Goal: Information Seeking & Learning: Learn about a topic

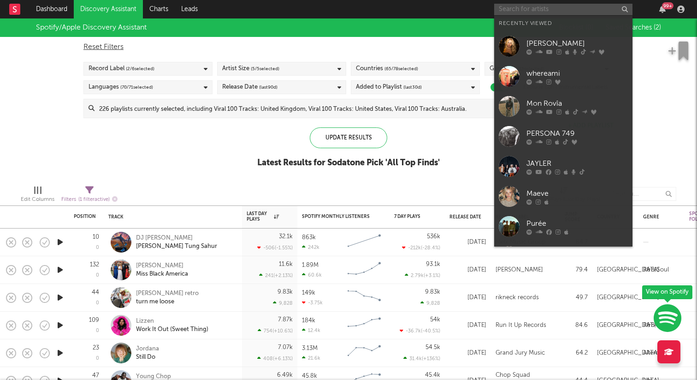
click at [561, 4] on input "text" at bounding box center [563, 10] width 138 height 12
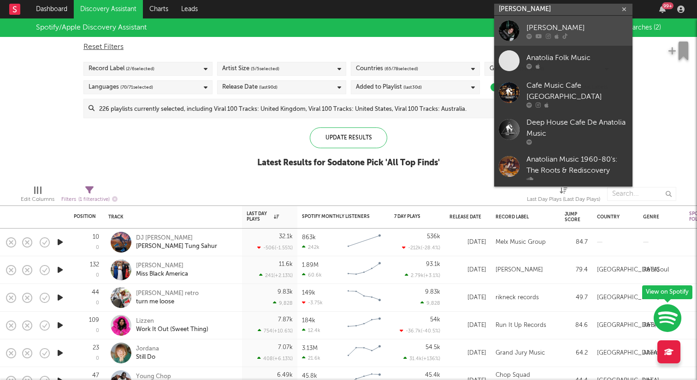
type input "[PERSON_NAME]"
click at [559, 29] on div "[PERSON_NAME]" at bounding box center [577, 27] width 101 height 11
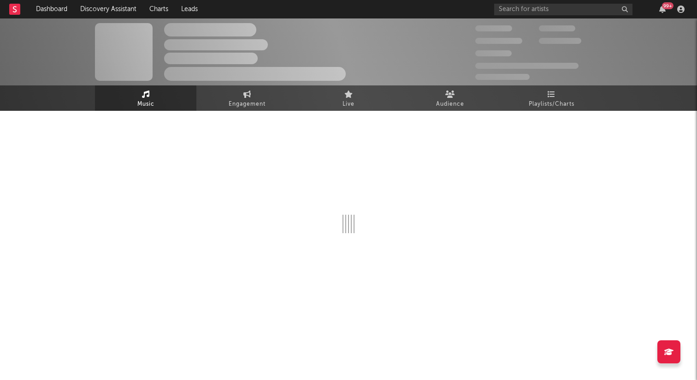
select select "6m"
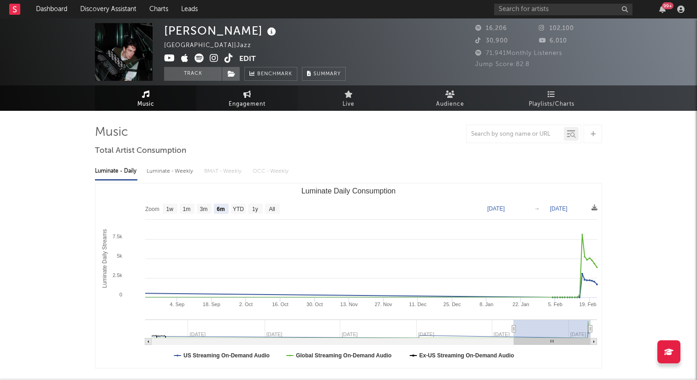
click at [238, 103] on span "Engagement" at bounding box center [247, 104] width 37 height 11
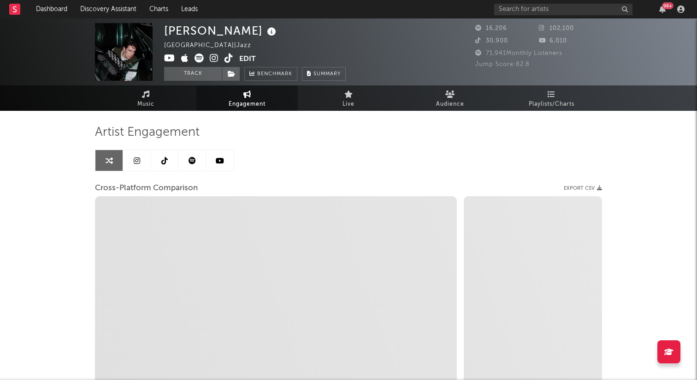
select select "1w"
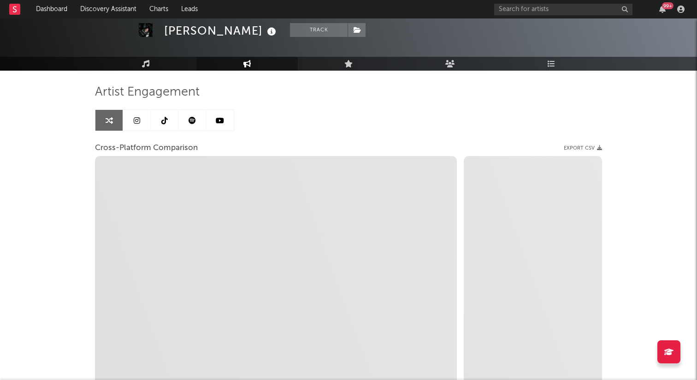
scroll to position [49, 0]
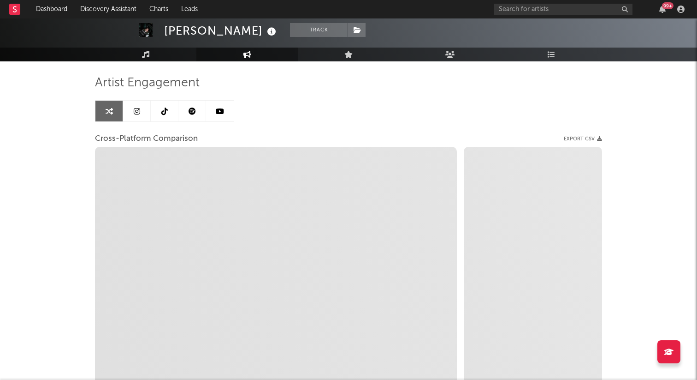
click at [502, 95] on div "Artist Engagement Cross-Platform Comparison Export CSV Zoom 1w 1m 3m 6m YTD 1y …" at bounding box center [348, 232] width 507 height 314
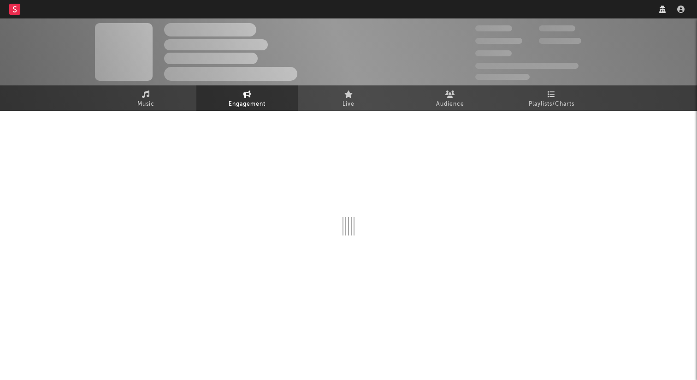
select select "1w"
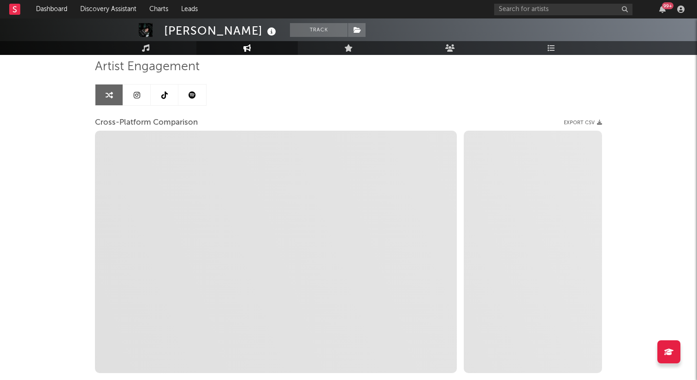
scroll to position [83, 0]
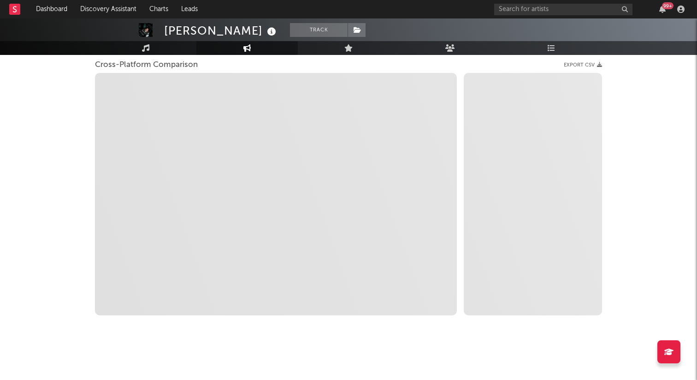
select select "1m"
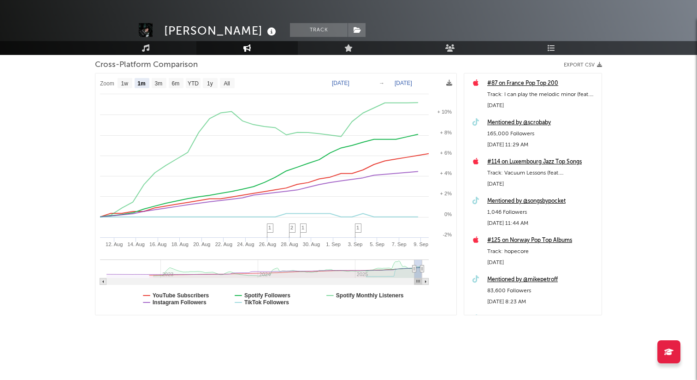
scroll to position [123, 0]
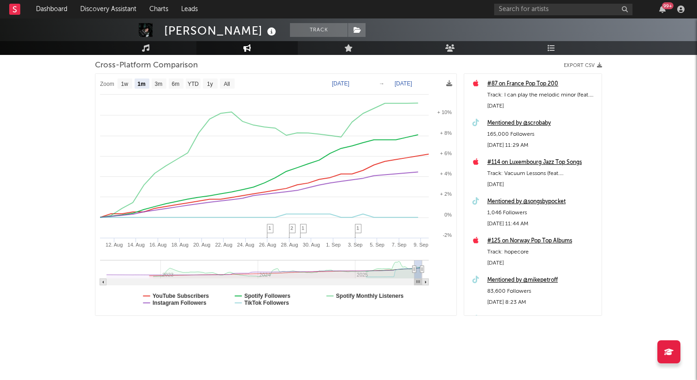
select select "1m"
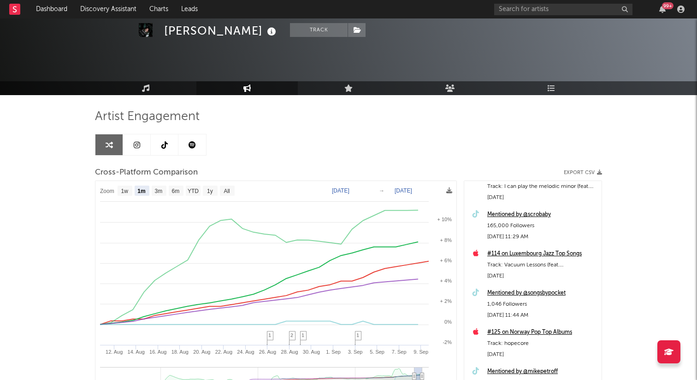
scroll to position [0, 0]
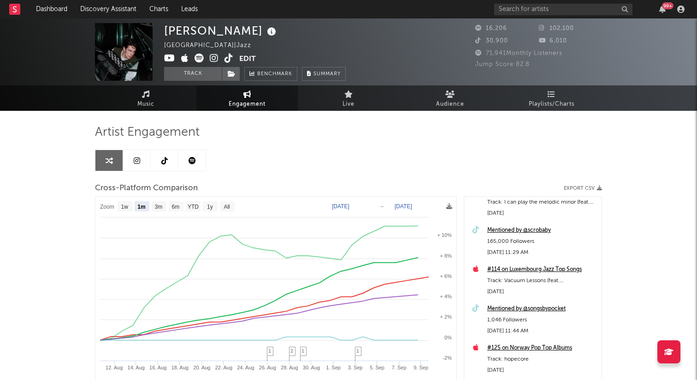
drag, startPoint x: 547, startPoint y: 270, endPoint x: 547, endPoint y: 283, distance: 13.4
